Goal: Task Accomplishment & Management: Manage account settings

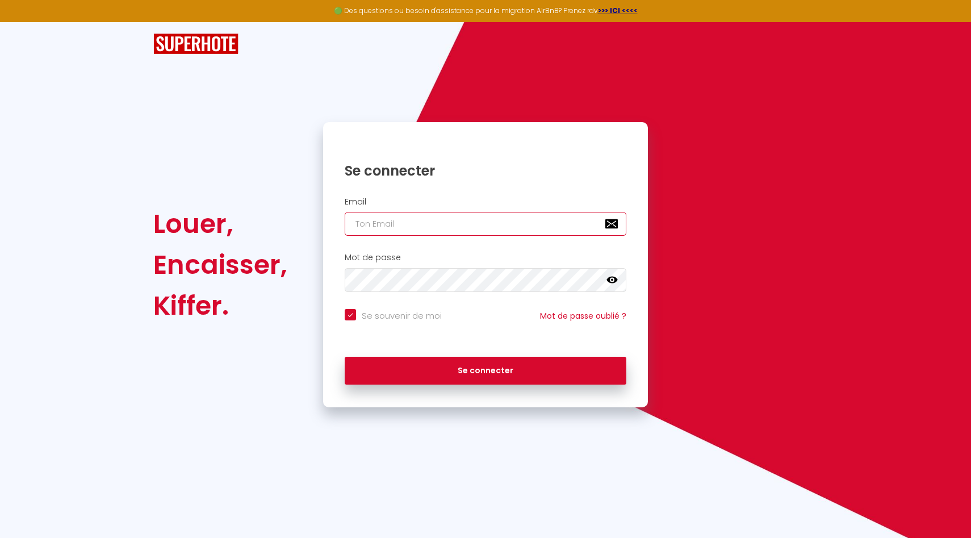
click at [407, 229] on input "email" at bounding box center [486, 224] width 282 height 24
type input "[EMAIL_ADDRESS][DOMAIN_NAME]"
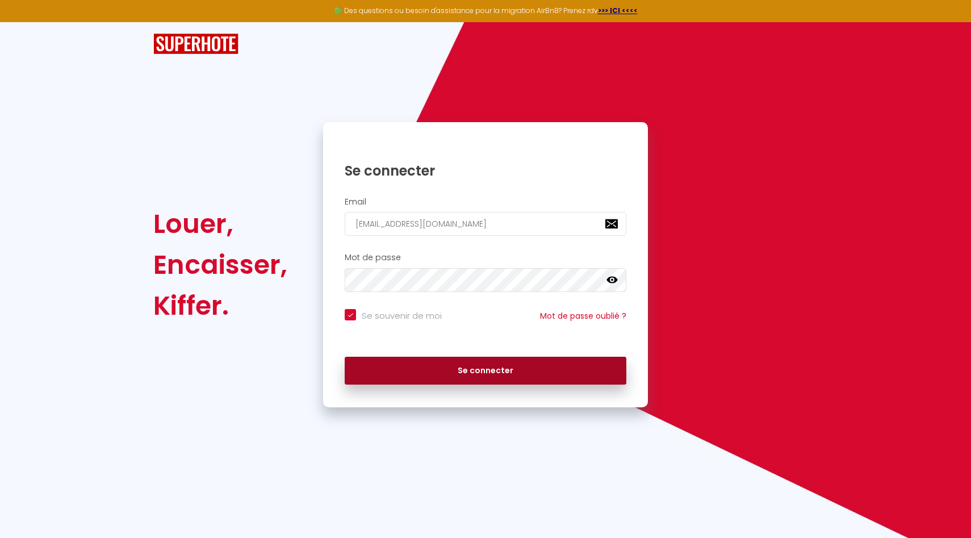
click at [472, 369] on button "Se connecter" at bounding box center [486, 371] width 282 height 28
checkbox input "true"
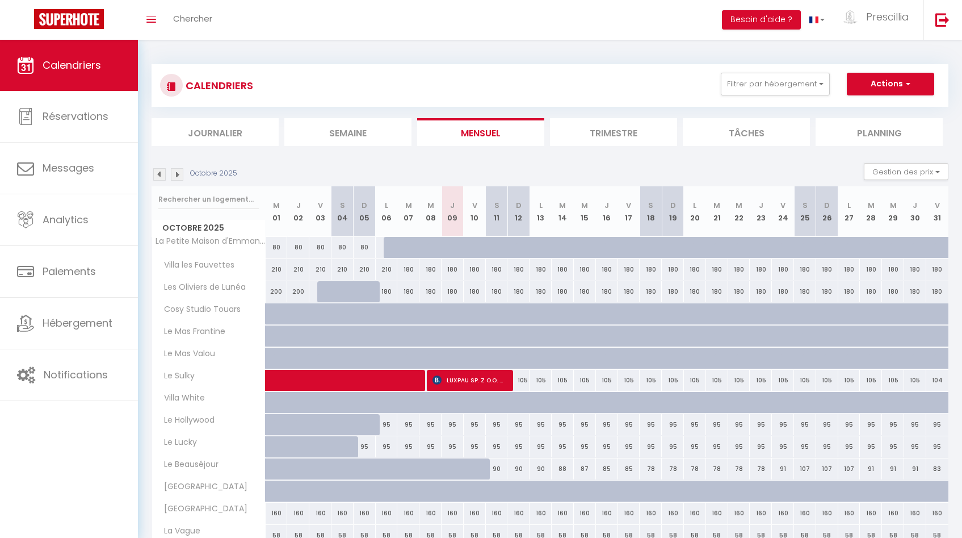
click at [161, 174] on img at bounding box center [159, 174] width 12 height 12
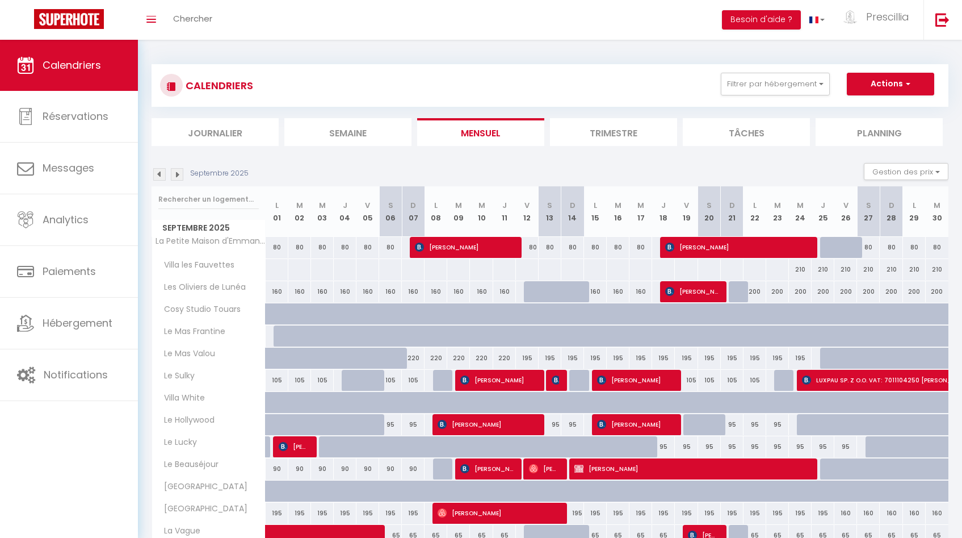
scroll to position [216, 0]
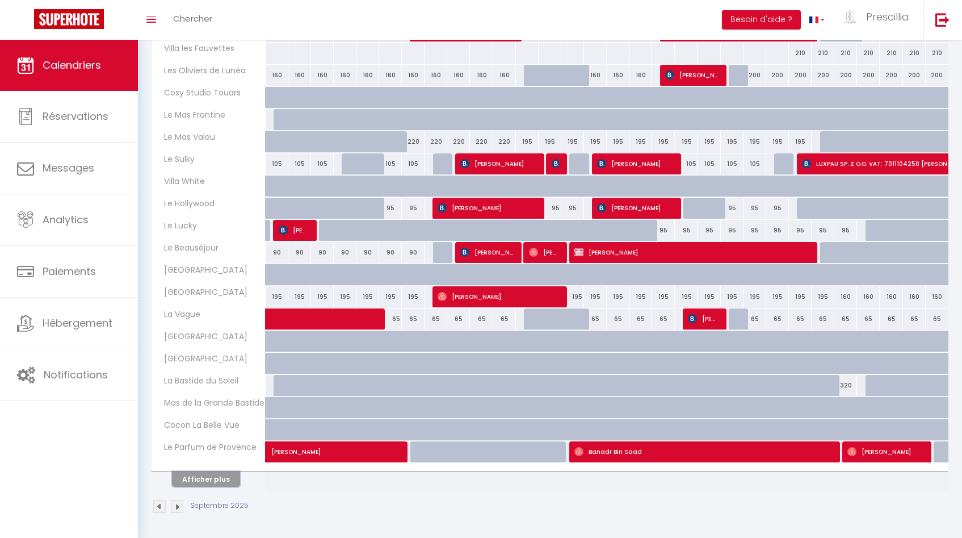
click at [220, 477] on button "Afficher plus" at bounding box center [206, 478] width 68 height 15
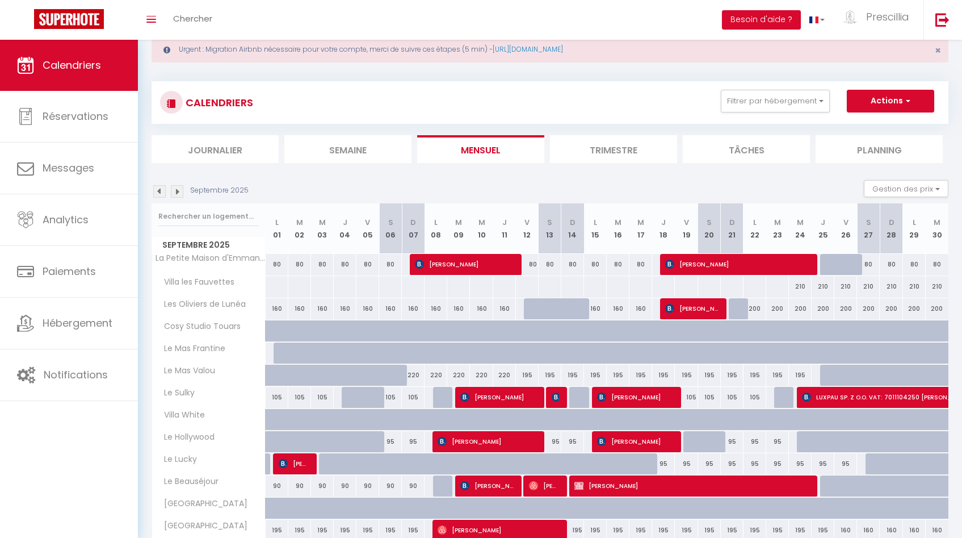
scroll to position [0, 0]
